Goal: Use online tool/utility: Utilize a website feature to perform a specific function

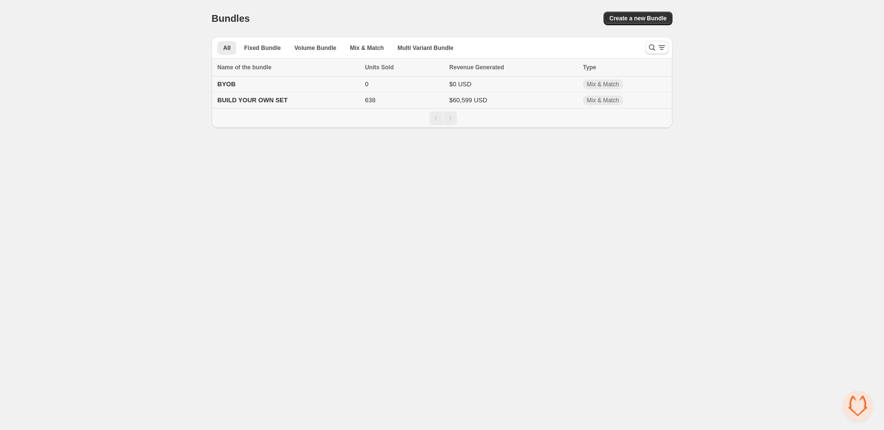
click at [228, 84] on span "BYOB" at bounding box center [226, 84] width 18 height 7
click at [259, 98] on span "BUILD YOUR OWN SET" at bounding box center [252, 100] width 70 height 7
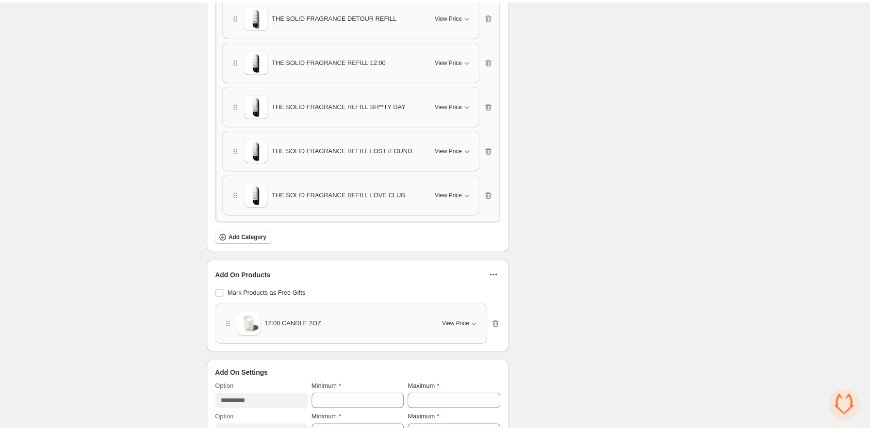
scroll to position [1226, 0]
